Goal: Entertainment & Leisure: Browse casually

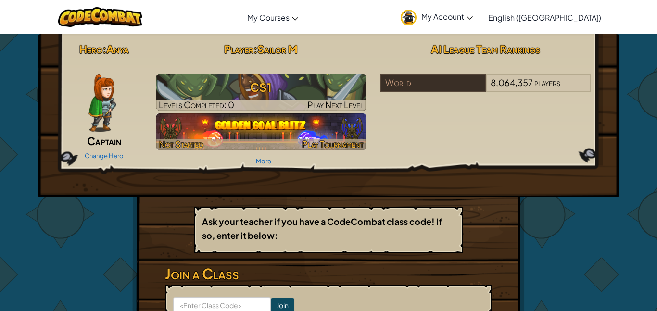
click at [248, 125] on img at bounding box center [261, 131] width 210 height 37
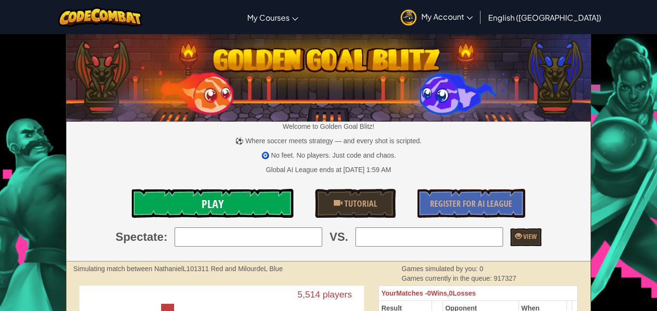
click at [217, 211] on span "Play" at bounding box center [212, 203] width 22 height 15
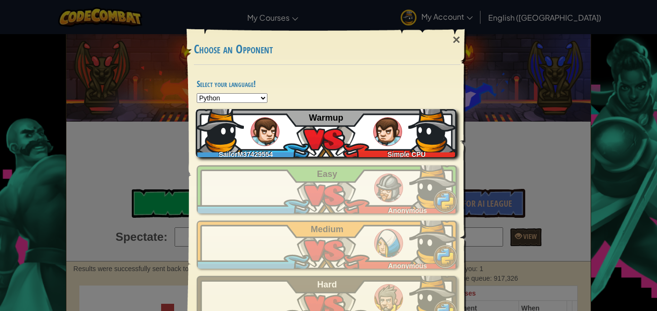
click at [250, 141] on div "SailorM37429554 Simple CPU Warmup" at bounding box center [326, 133] width 260 height 48
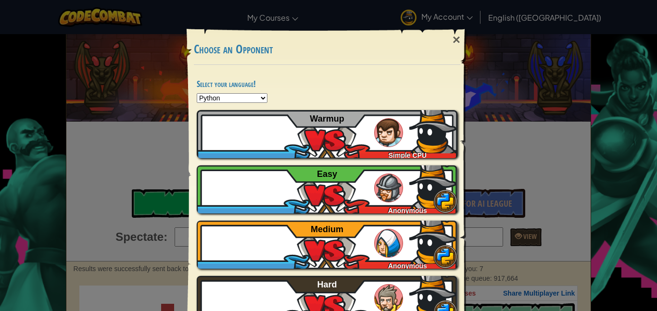
click at [533, 79] on div "× Choose an Opponent Select your language! Python JavaScript CoffeeScript Lua C…" at bounding box center [328, 155] width 657 height 311
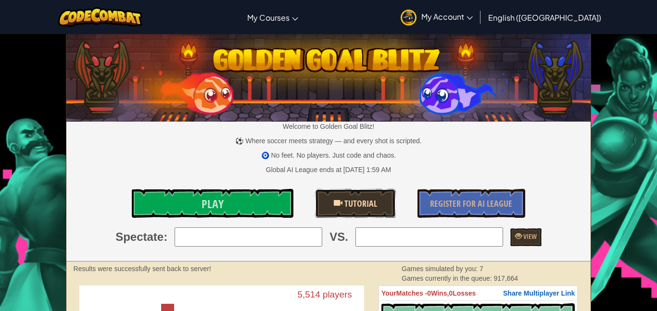
click at [360, 202] on span "Tutorial" at bounding box center [359, 204] width 35 height 12
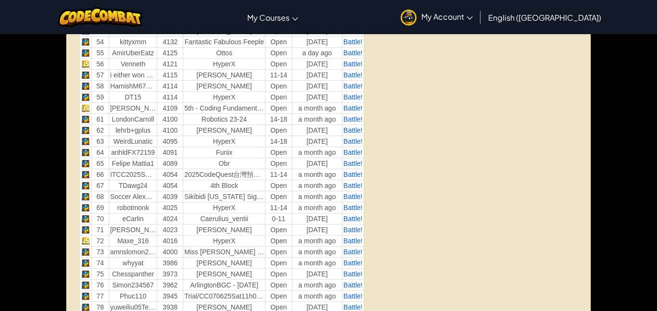
scroll to position [950, 0]
